Goal: Check status: Check status

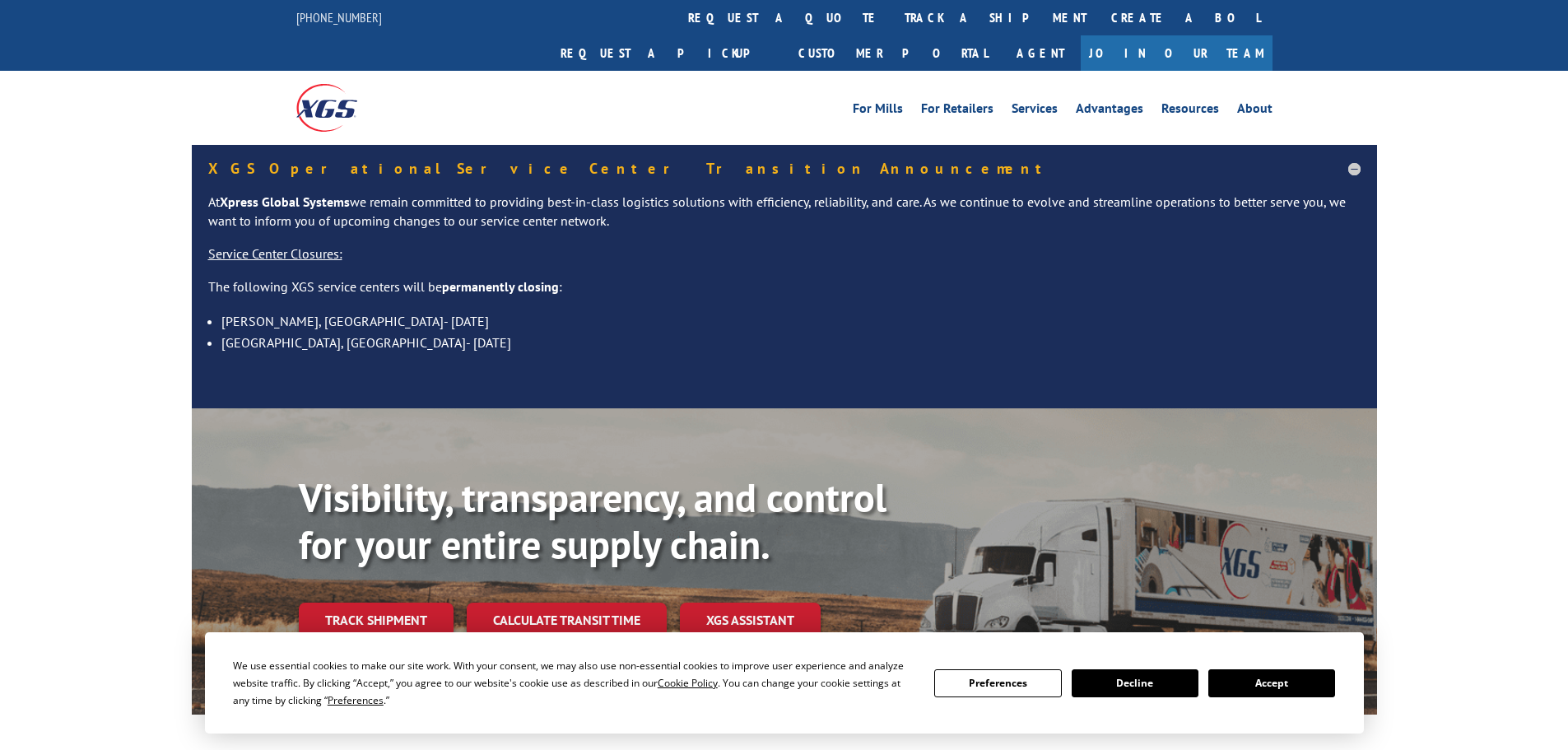
click at [892, 14] on link "track a shipment" at bounding box center [995, 17] width 207 height 36
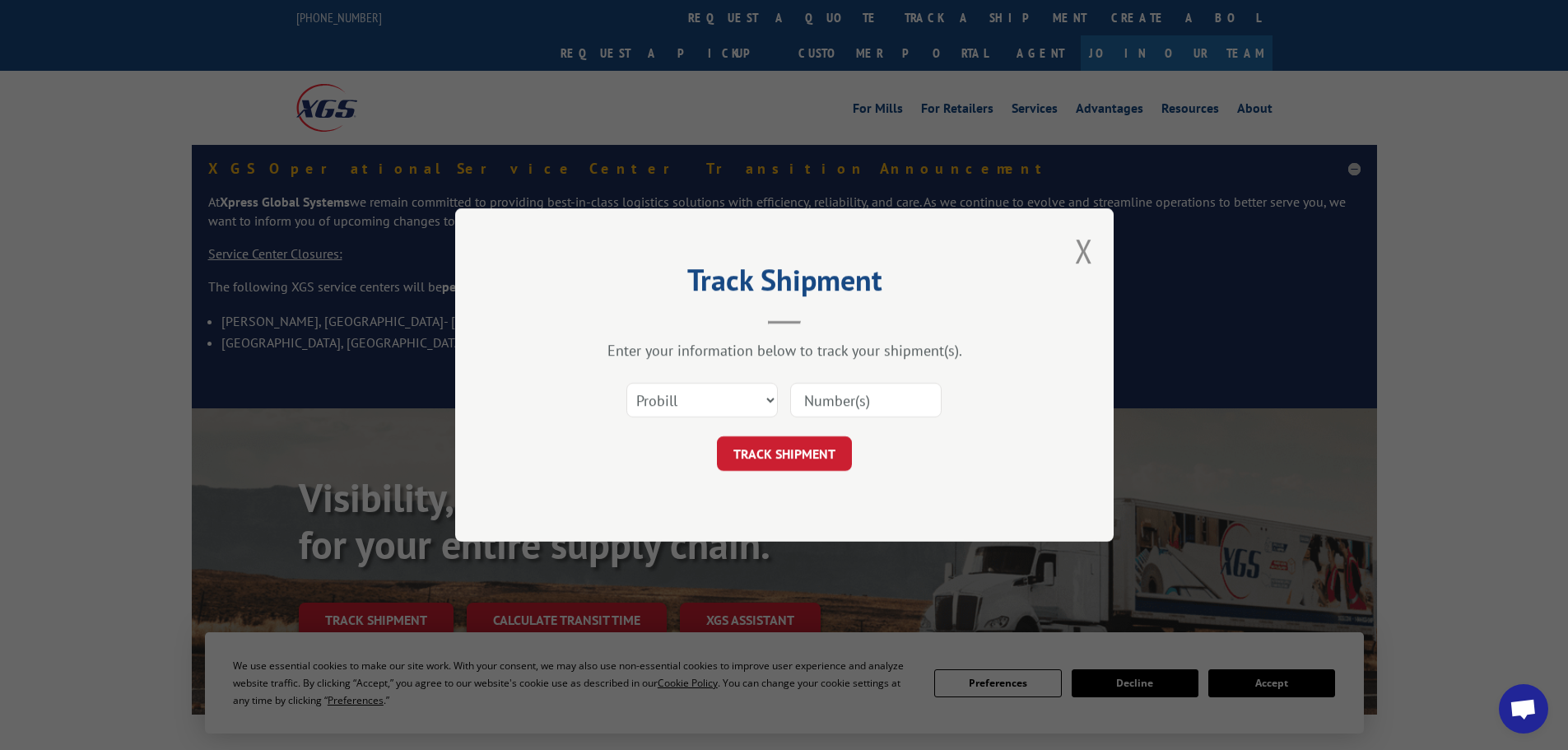
click at [816, 396] on input at bounding box center [865, 400] width 152 height 35
drag, startPoint x: 816, startPoint y: 393, endPoint x: 761, endPoint y: 400, distance: 55.4
click at [772, 399] on select "Select category... Probill BOL PO" at bounding box center [702, 400] width 152 height 35
select select "bol"
click at [626, 382] on select "Select category... Probill BOL PO" at bounding box center [702, 400] width 152 height 35
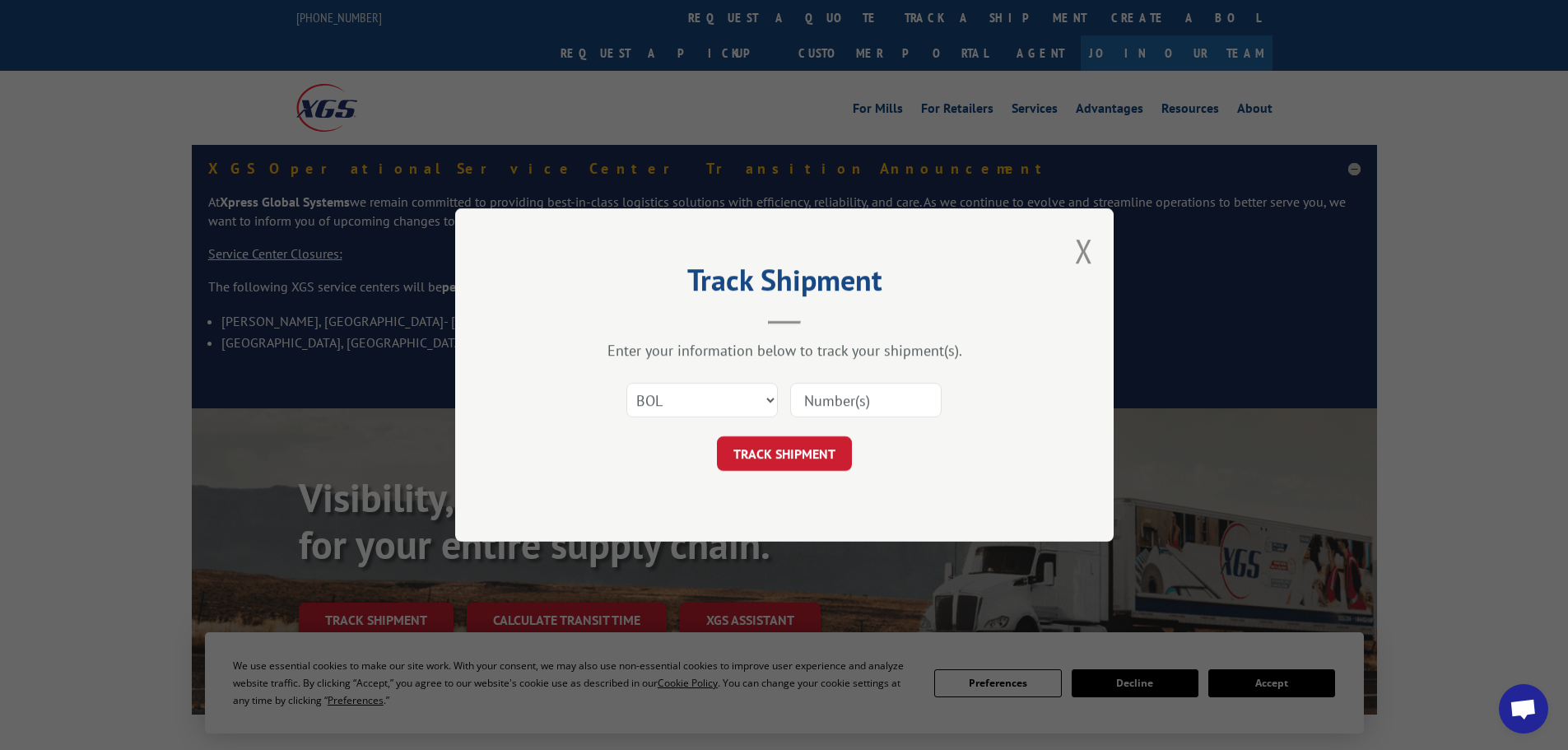
click at [823, 401] on input at bounding box center [865, 400] width 152 height 35
paste input "20501276"
type input "20501276"
click at [811, 450] on button "TRACK SHIPMENT" at bounding box center [784, 454] width 135 height 35
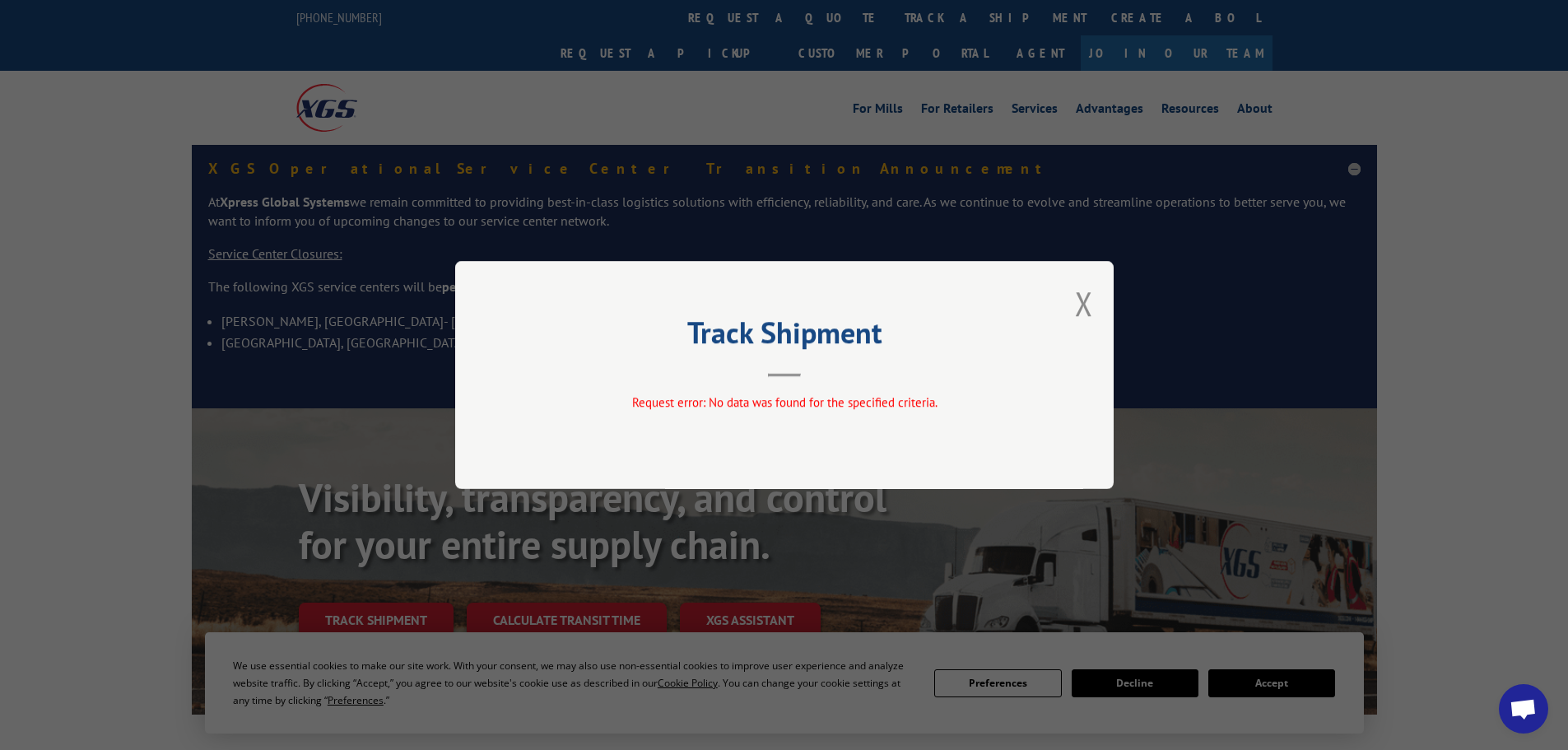
click at [1085, 300] on button "Close modal" at bounding box center [1084, 303] width 18 height 44
